Goal: Book appointment/travel/reservation

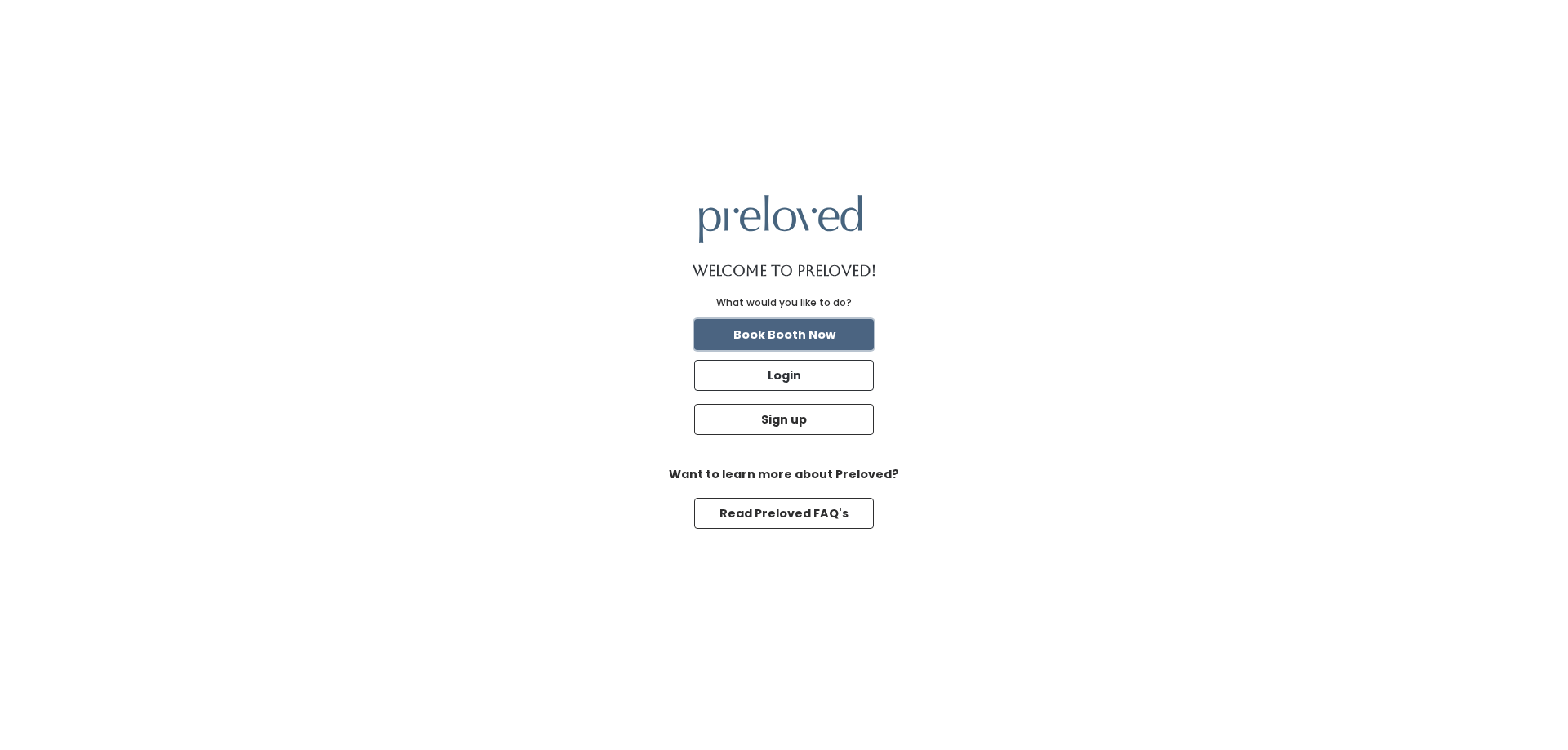
click at [831, 341] on button "Book Booth Now" at bounding box center [784, 334] width 180 height 31
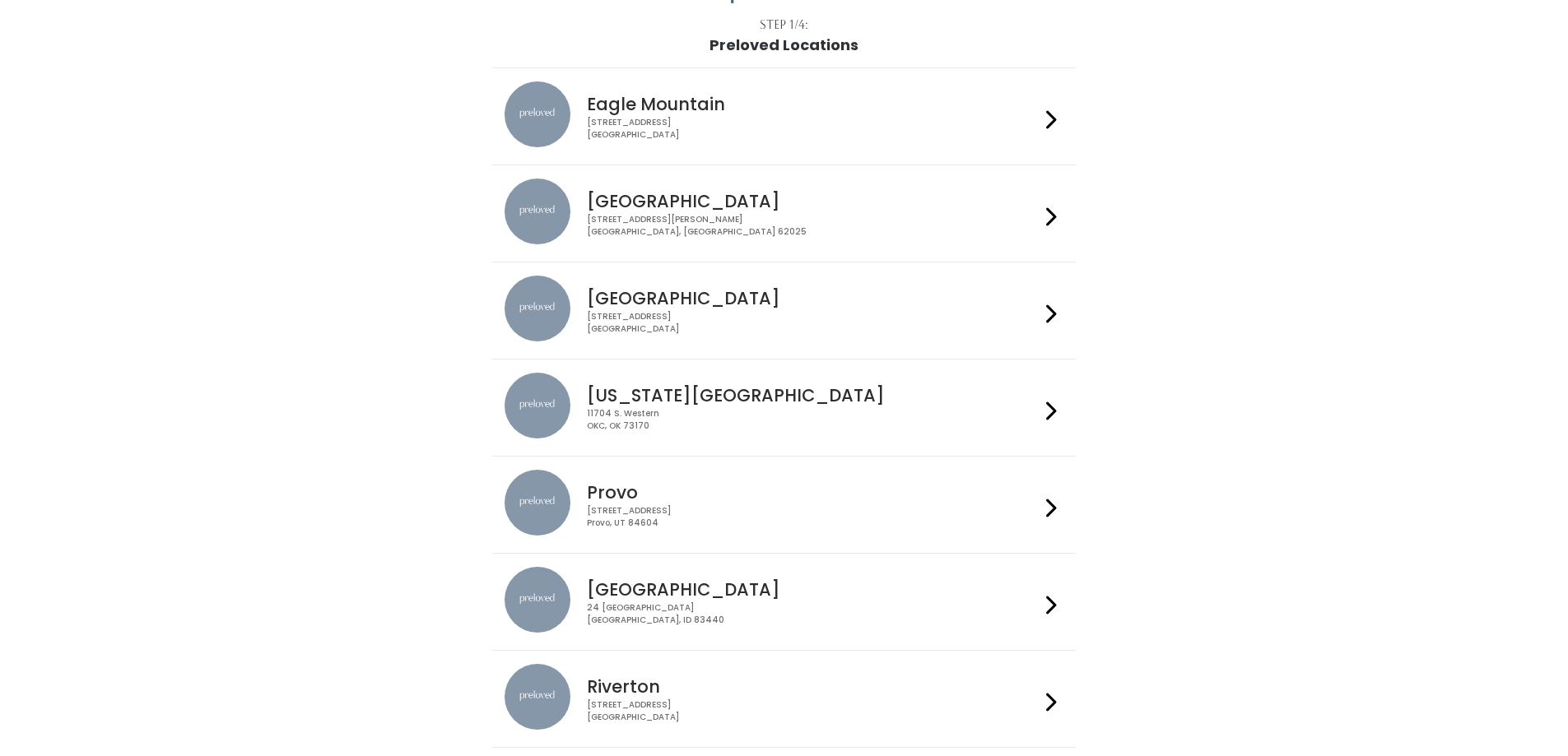
scroll to position [97, 0]
click at [1058, 316] on div at bounding box center [1051, 312] width 24 height 70
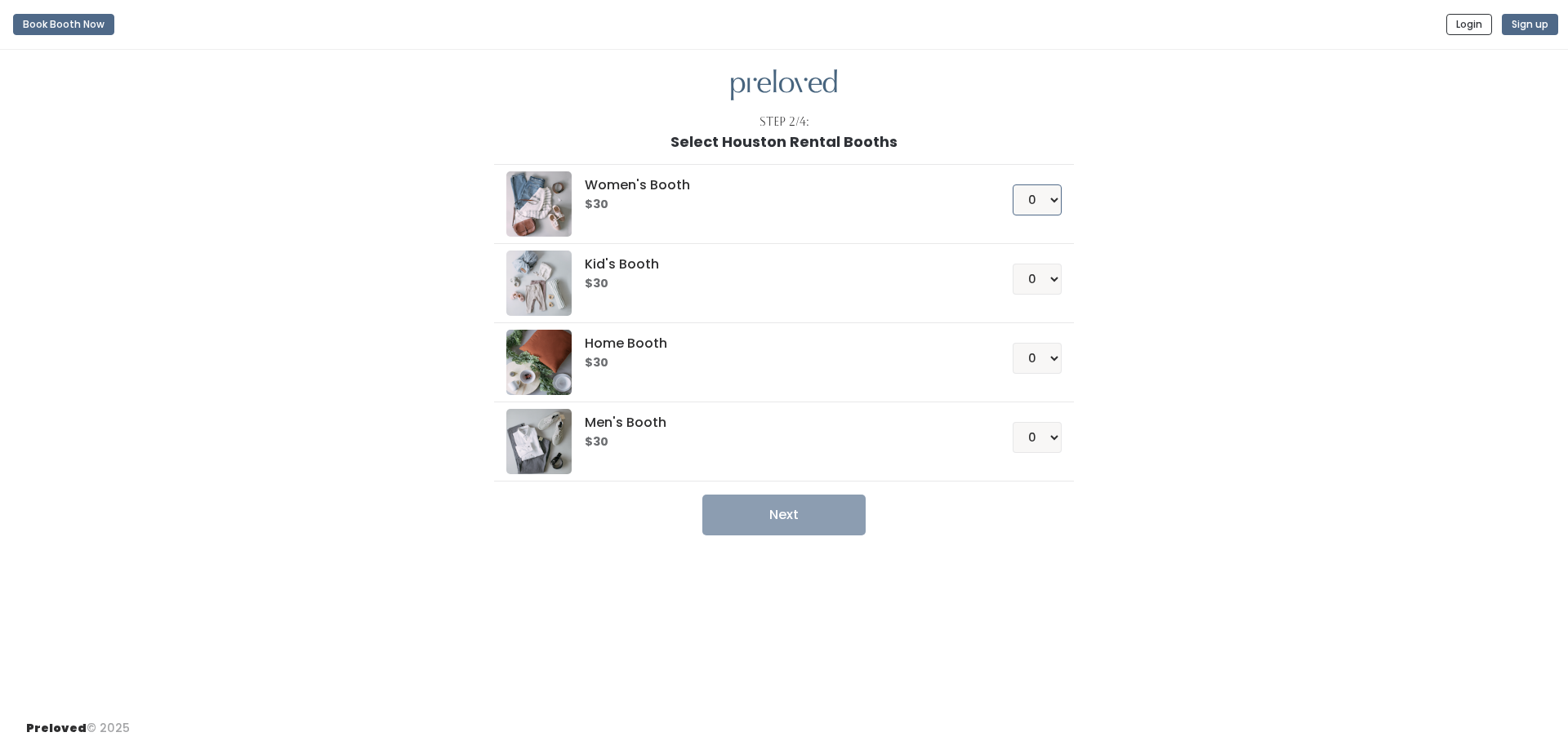
click at [1041, 203] on select "0 1 2 3 4" at bounding box center [1037, 200] width 49 height 31
select select "1"
click at [1013, 184] on select "0 1 2 3 4" at bounding box center [1037, 200] width 49 height 31
click at [1055, 364] on select "0 1 2 3 4" at bounding box center [1037, 358] width 49 height 31
click at [1110, 384] on div "Women's Booth $30 0 1 2 3 4 Kid's Booth $30 0 1 2 3 4 0" at bounding box center [784, 342] width 898 height 385
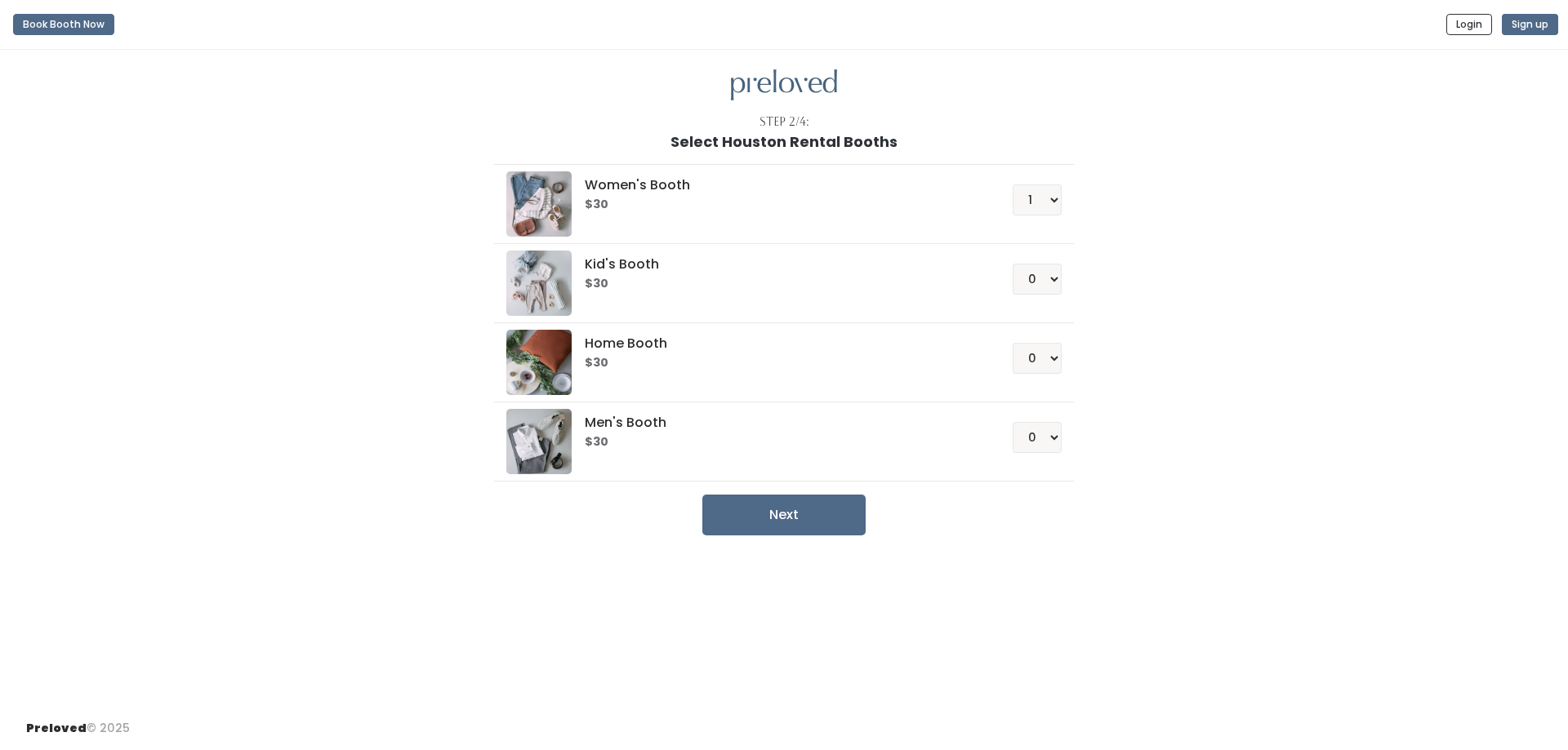
click at [1110, 384] on div "Women's Booth $30 0 1 2 3 4 Kid's Booth $30 0 1 2 3 4 0" at bounding box center [784, 342] width 898 height 385
